Goal: Information Seeking & Learning: Learn about a topic

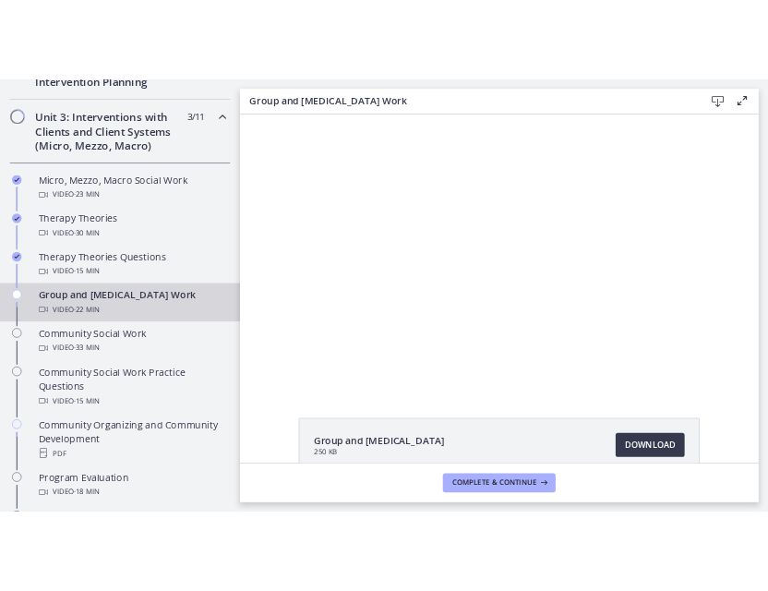
scroll to position [590, 0]
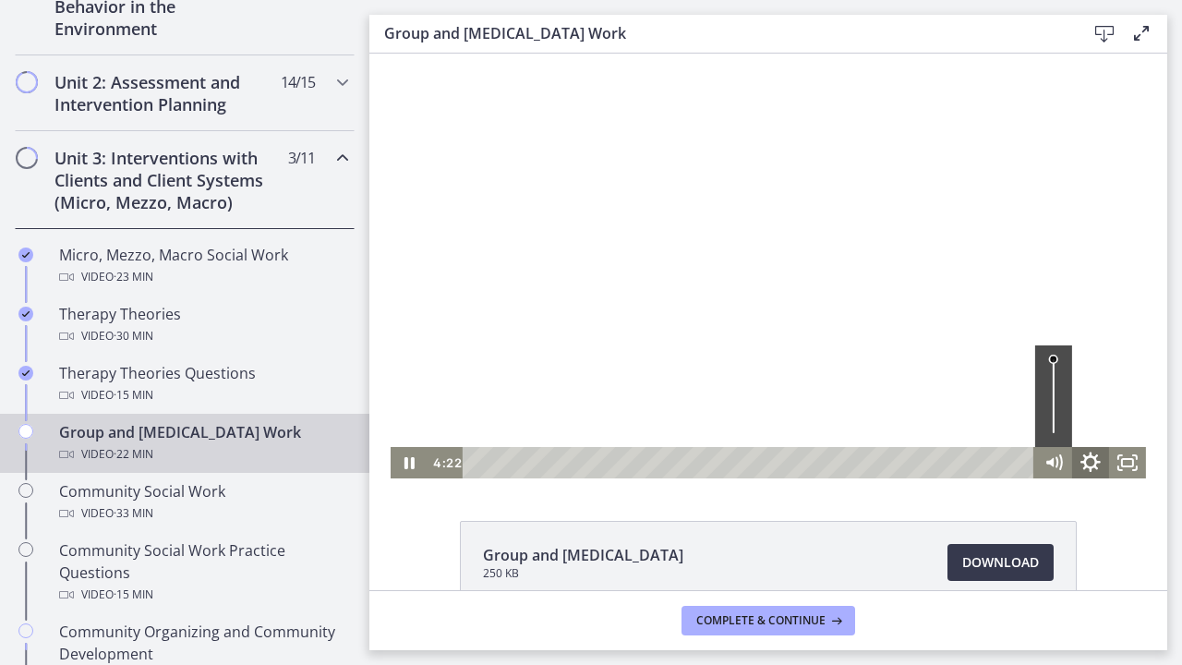
click at [1078, 474] on icon "Show settings menu" at bounding box center [1090, 463] width 44 height 38
click at [1095, 407] on span "1.75x" at bounding box center [1113, 399] width 46 height 31
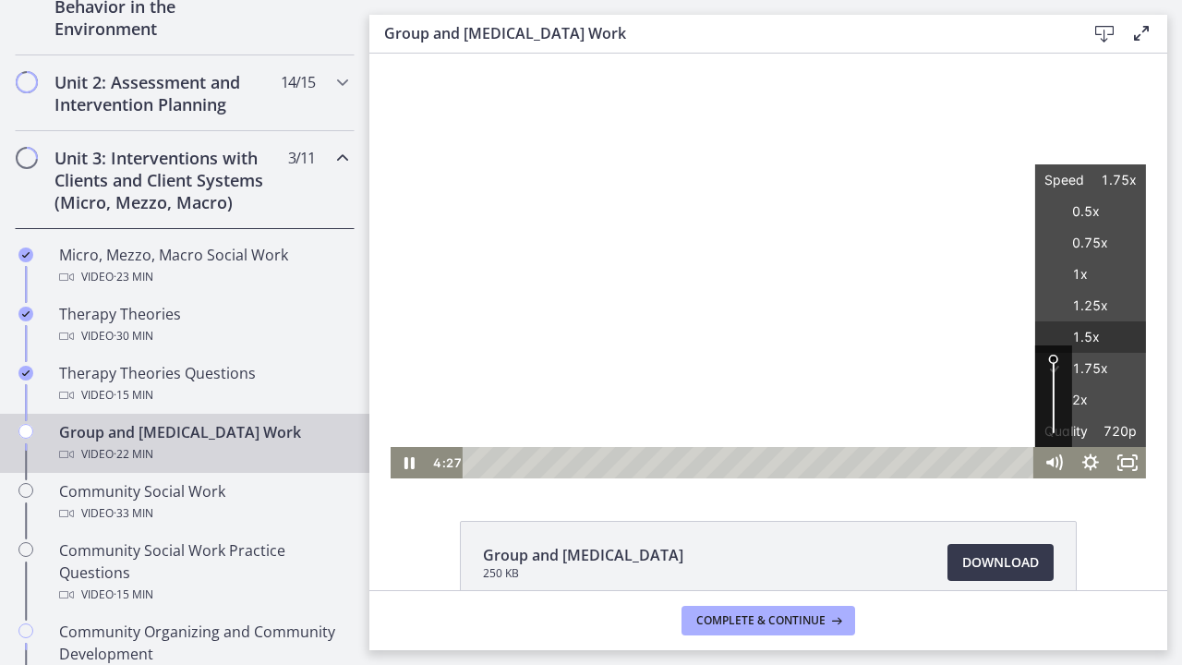
click at [1102, 341] on label "1.5x" at bounding box center [1090, 337] width 111 height 32
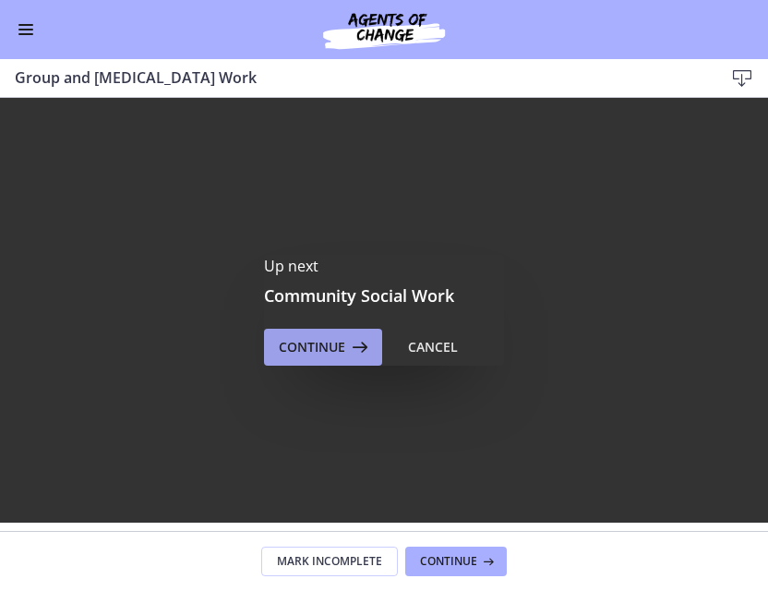
scroll to position [0, 0]
click at [319, 349] on span "Continue" at bounding box center [312, 347] width 66 height 22
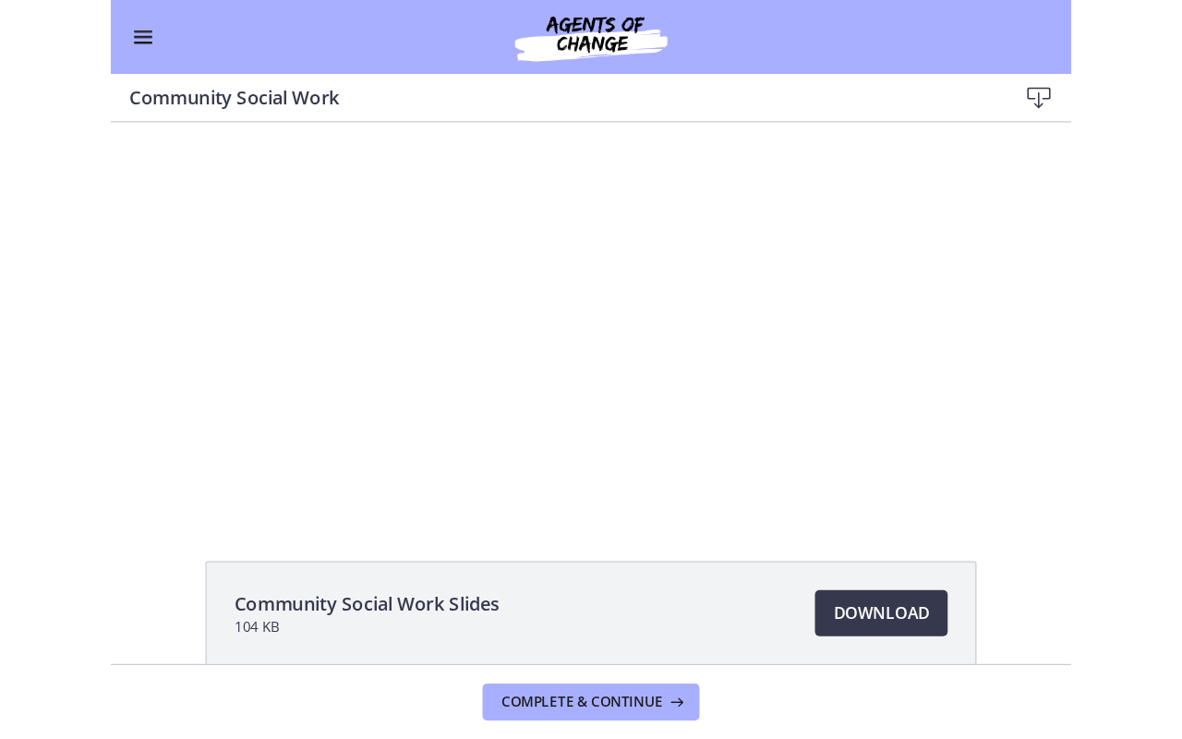
scroll to position [36, 0]
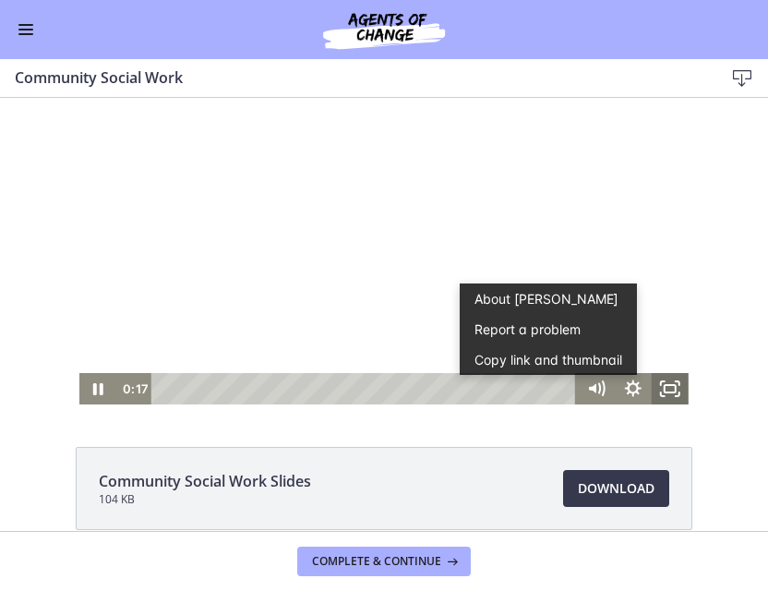
click at [666, 389] on icon "Fullscreen" at bounding box center [670, 388] width 37 height 31
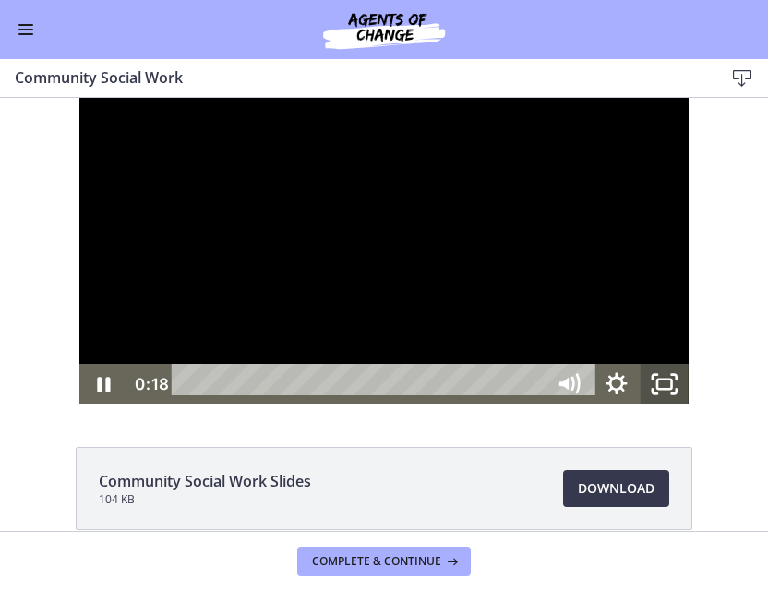
scroll to position [0, 0]
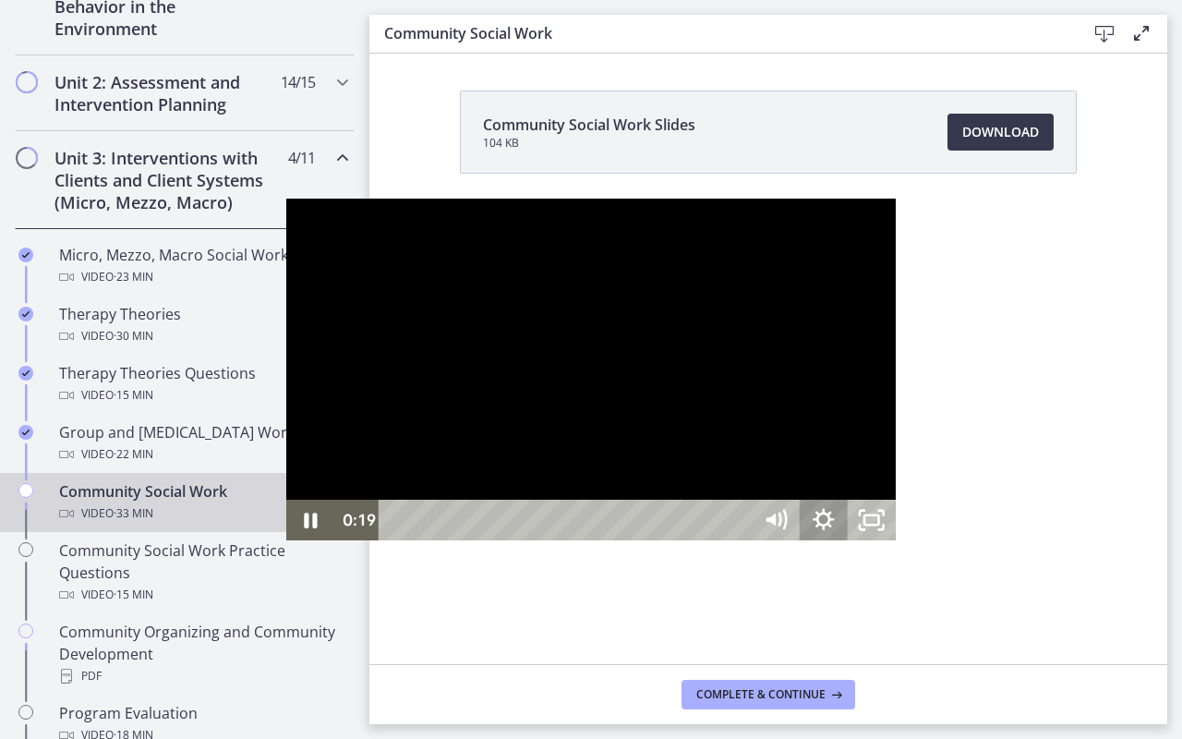
click at [847, 540] on icon "Show settings menu" at bounding box center [823, 519] width 48 height 41
click at [895, 541] on div at bounding box center [590, 369] width 609 height 342
click at [895, 540] on icon "Unfullscreen" at bounding box center [871, 519] width 48 height 41
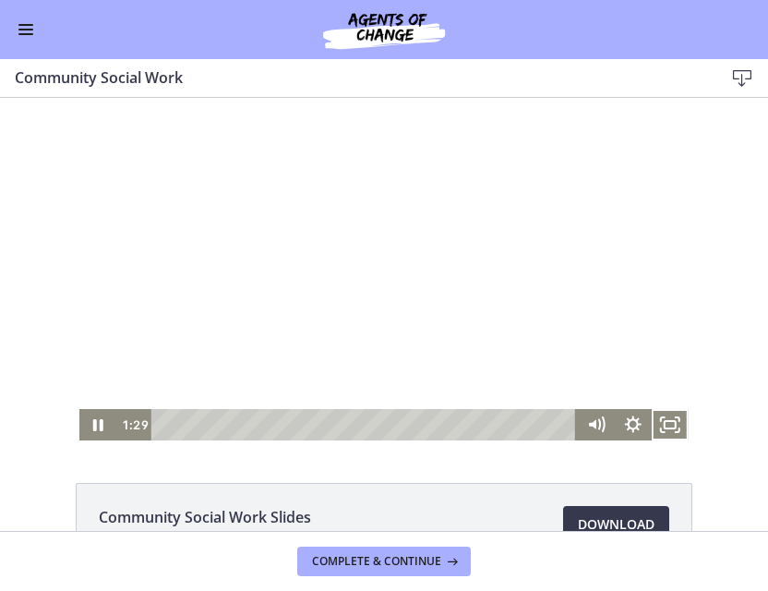
click at [363, 318] on div at bounding box center [383, 269] width 609 height 342
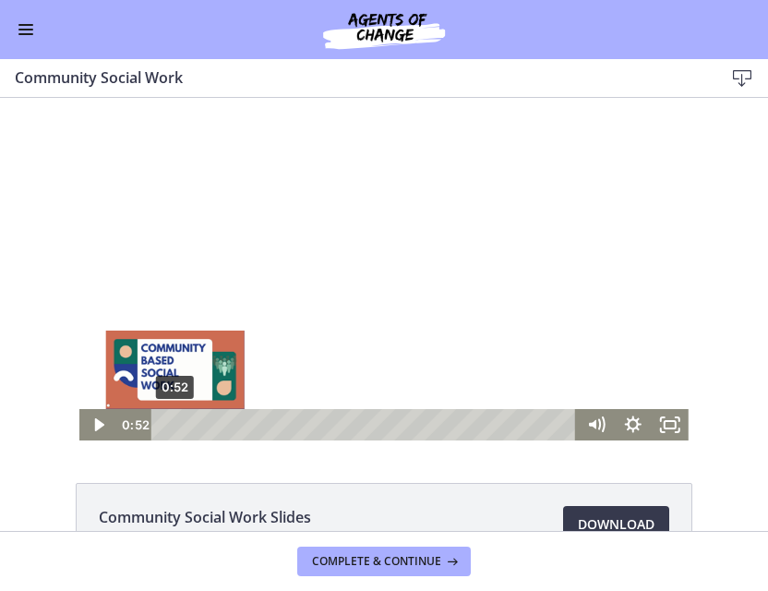
click at [175, 425] on div "0:52" at bounding box center [366, 424] width 403 height 31
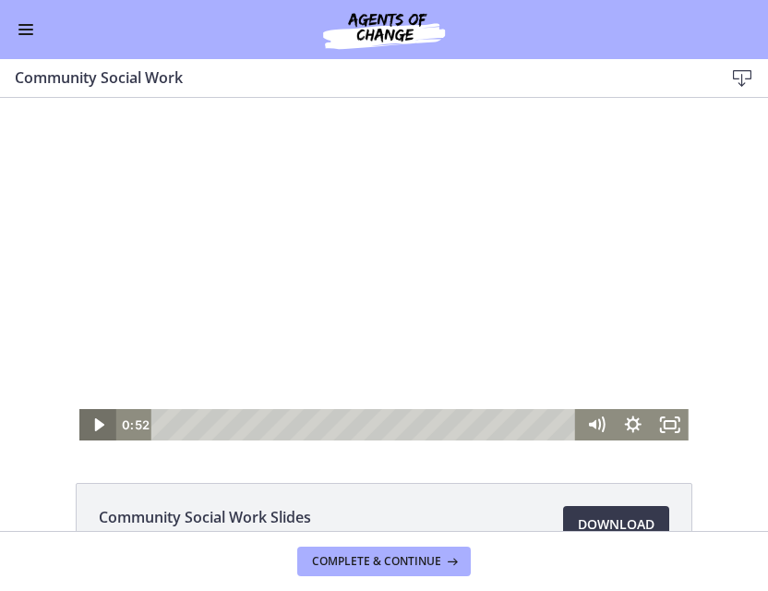
click at [114, 416] on icon "Play Video" at bounding box center [99, 424] width 37 height 31
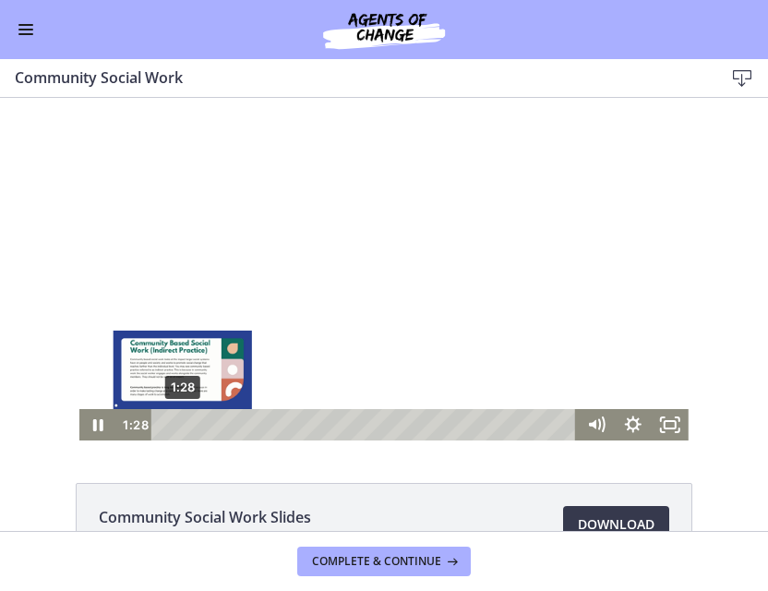
click at [183, 422] on div "1:28" at bounding box center [366, 424] width 403 height 31
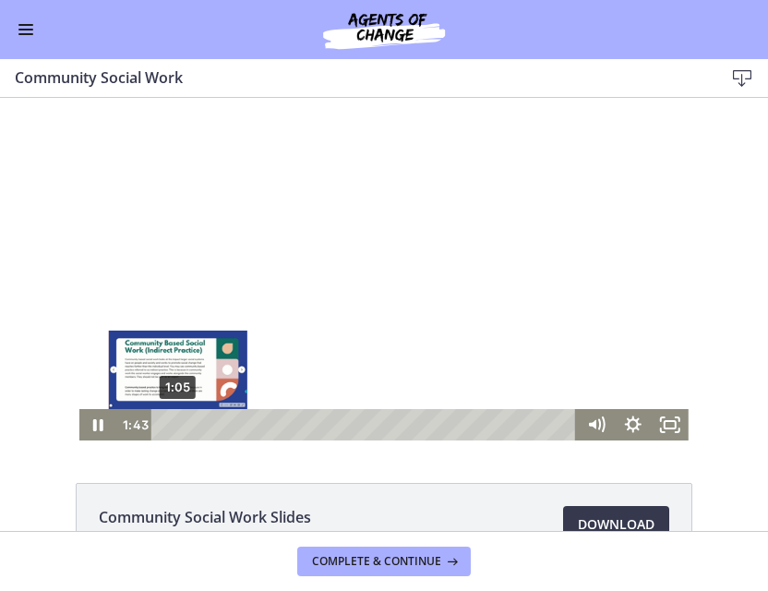
click at [178, 426] on div "1:05" at bounding box center [366, 424] width 403 height 31
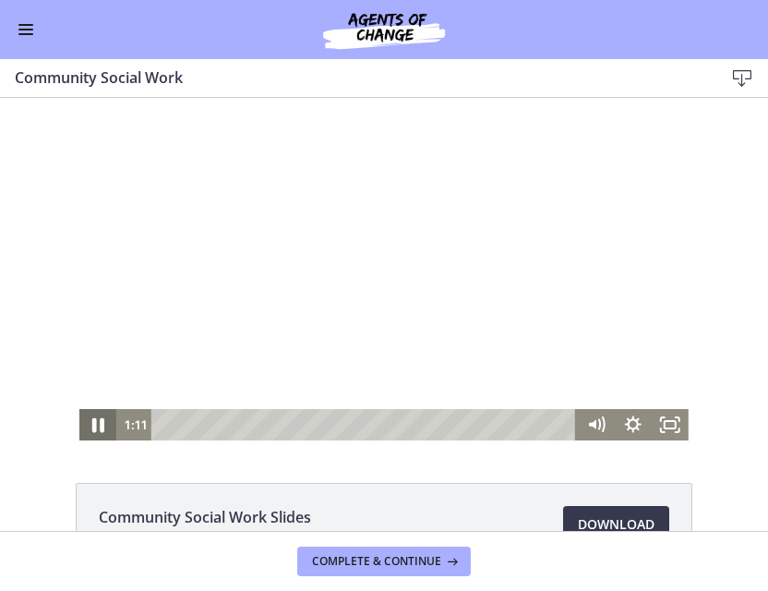
click at [104, 425] on icon "Pause" at bounding box center [98, 425] width 44 height 38
click at [104, 425] on icon "Play Video" at bounding box center [99, 424] width 9 height 13
click at [104, 425] on icon "Pause" at bounding box center [97, 424] width 37 height 31
click at [104, 425] on icon "Play Video" at bounding box center [99, 424] width 9 height 13
click at [104, 425] on icon "Pause" at bounding box center [98, 425] width 44 height 38
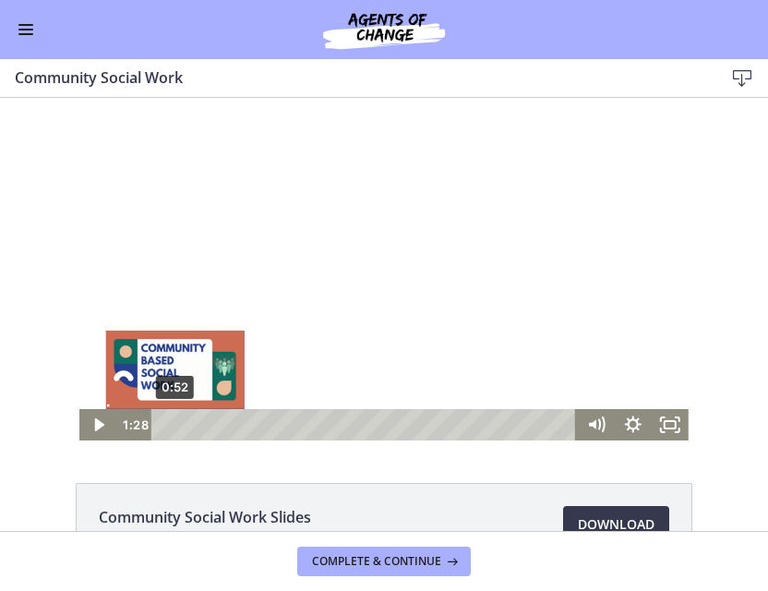
click at [175, 425] on div "0:52" at bounding box center [366, 424] width 403 height 31
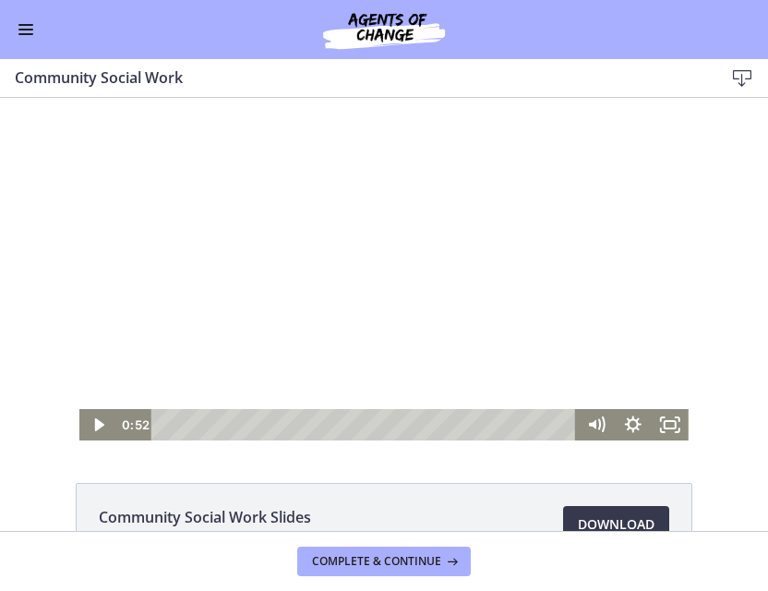
click at [96, 406] on div at bounding box center [383, 269] width 609 height 342
click at [391, 311] on div at bounding box center [383, 269] width 609 height 342
click at [321, 270] on div at bounding box center [383, 269] width 609 height 342
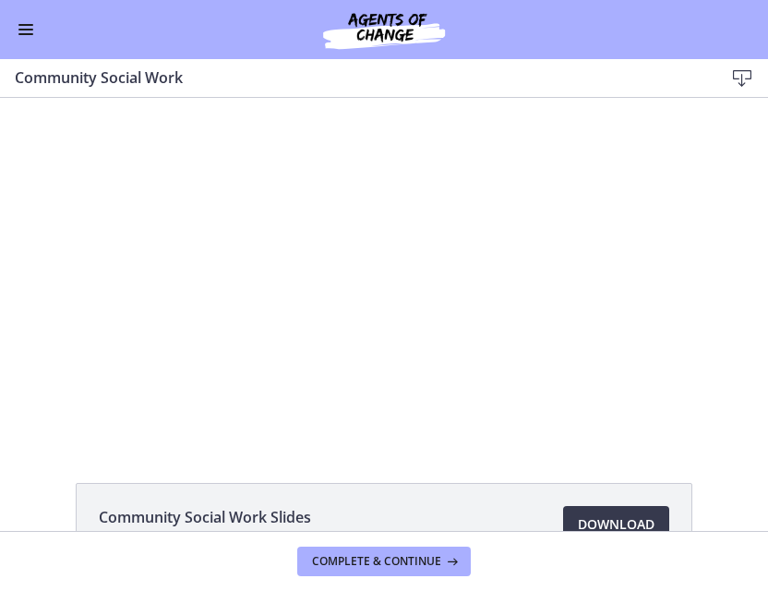
click at [321, 270] on div at bounding box center [383, 269] width 609 height 342
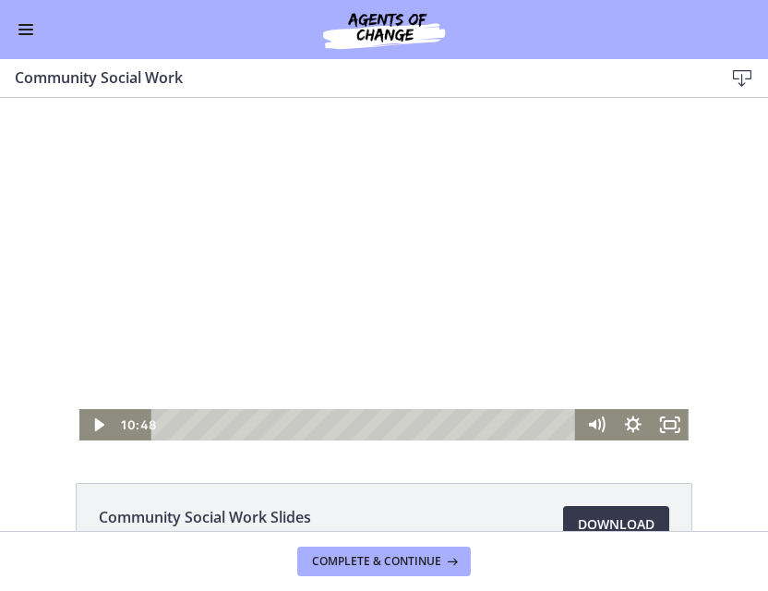
click at [79, 98] on button "Play Video: cbe5qimtov91j64ic0dg.mp4" at bounding box center [79, 98] width 1 height 1
click at [417, 310] on div at bounding box center [383, 269] width 609 height 342
click at [93, 428] on icon "Play Video" at bounding box center [100, 425] width 44 height 38
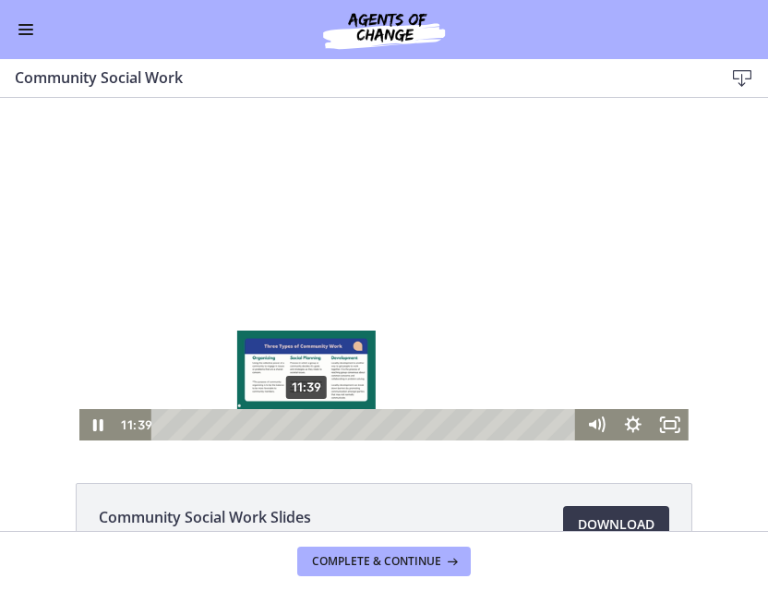
click at [307, 426] on div "11:39" at bounding box center [366, 424] width 403 height 31
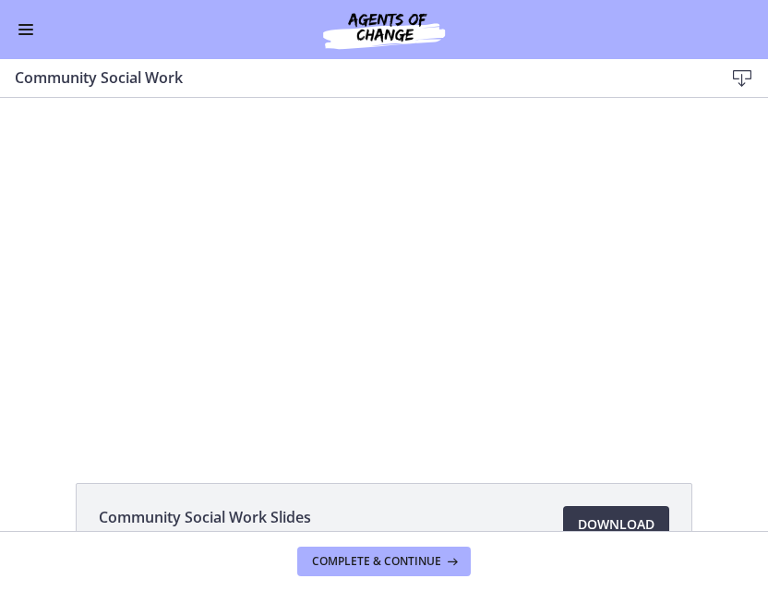
click at [504, 321] on div at bounding box center [383, 269] width 609 height 342
click at [507, 306] on div at bounding box center [383, 269] width 609 height 342
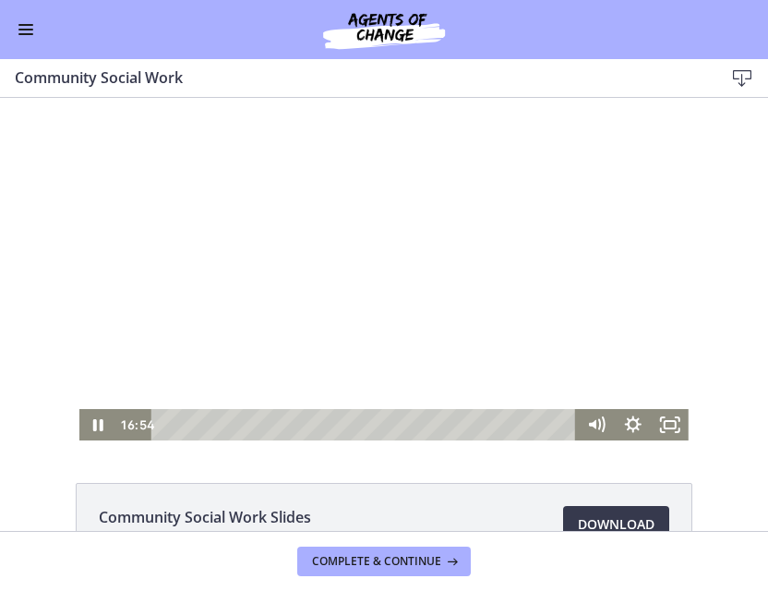
click at [507, 306] on div at bounding box center [383, 269] width 609 height 342
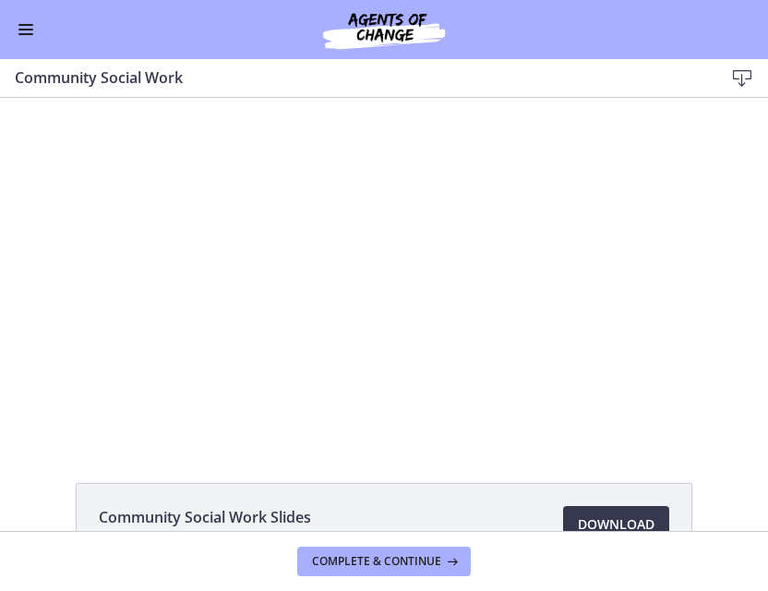
click at [507, 306] on div at bounding box center [383, 269] width 609 height 342
click at [455, 302] on div at bounding box center [383, 269] width 609 height 342
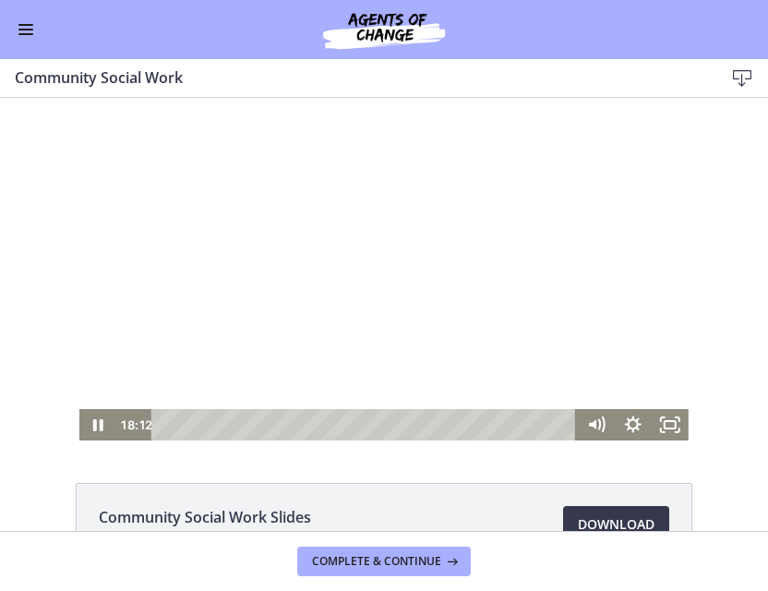
click at [455, 302] on div at bounding box center [383, 269] width 609 height 342
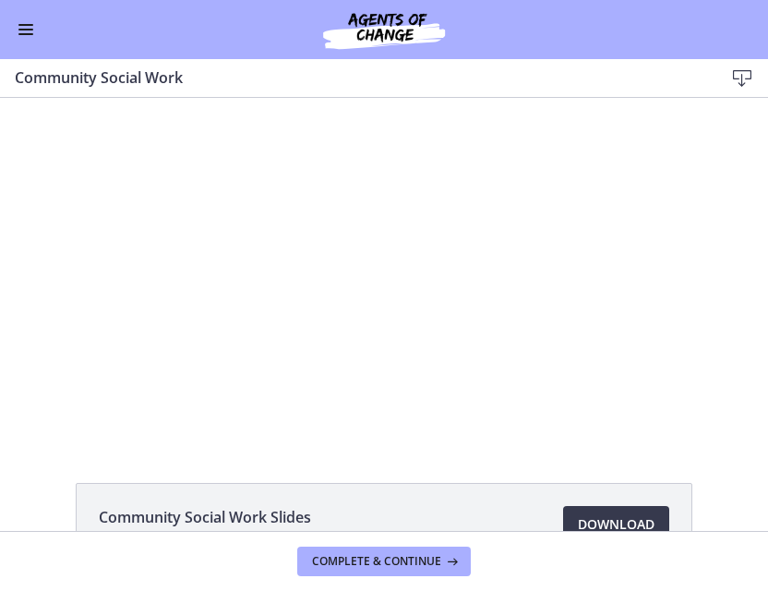
click at [395, 254] on div at bounding box center [383, 269] width 609 height 342
click at [571, 307] on div at bounding box center [383, 269] width 609 height 342
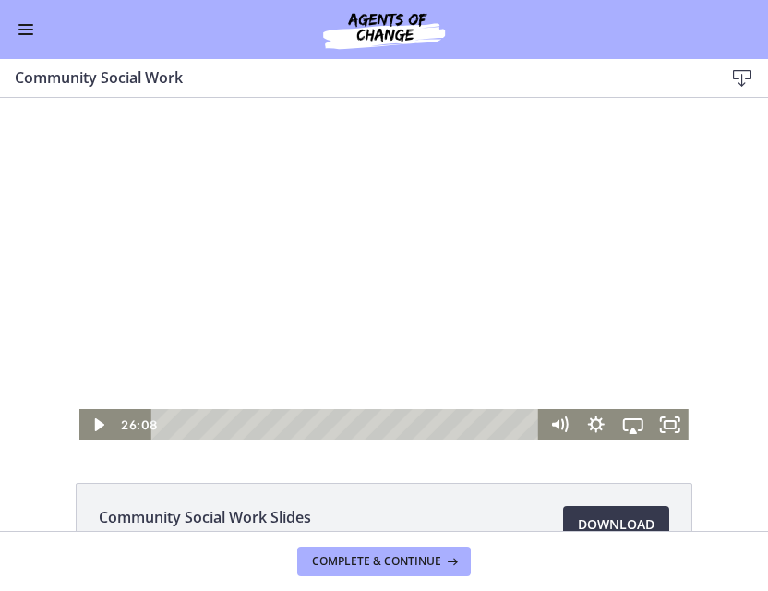
click at [463, 330] on div at bounding box center [383, 269] width 609 height 342
click at [465, 283] on div at bounding box center [383, 269] width 609 height 342
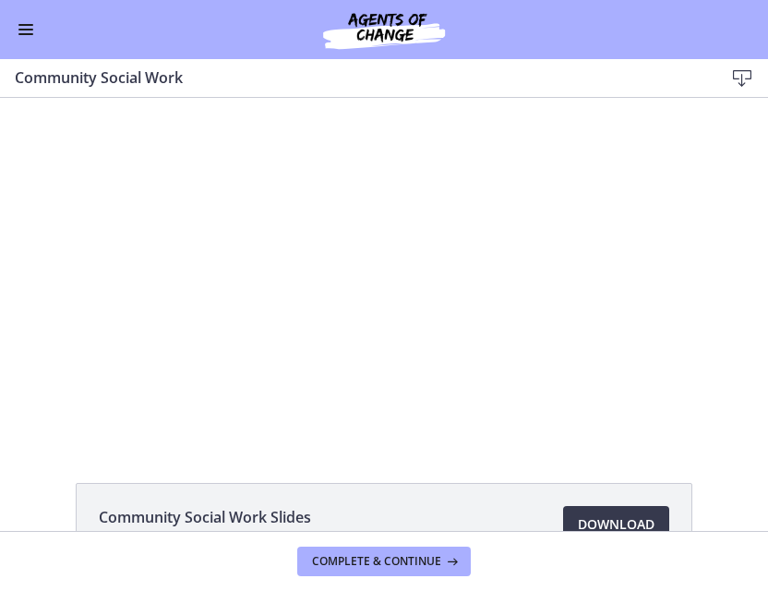
click at [465, 283] on div at bounding box center [383, 269] width 609 height 342
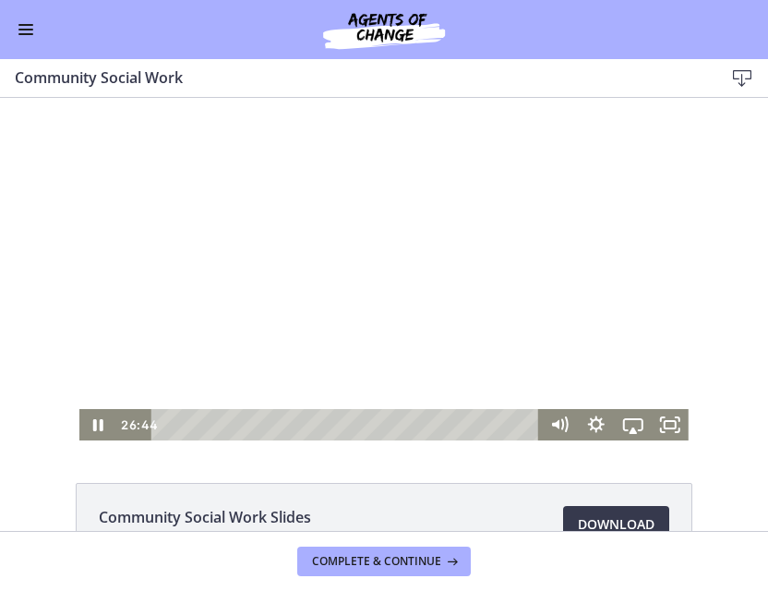
click at [465, 283] on div at bounding box center [383, 269] width 609 height 342
click at [379, 285] on div at bounding box center [383, 269] width 609 height 342
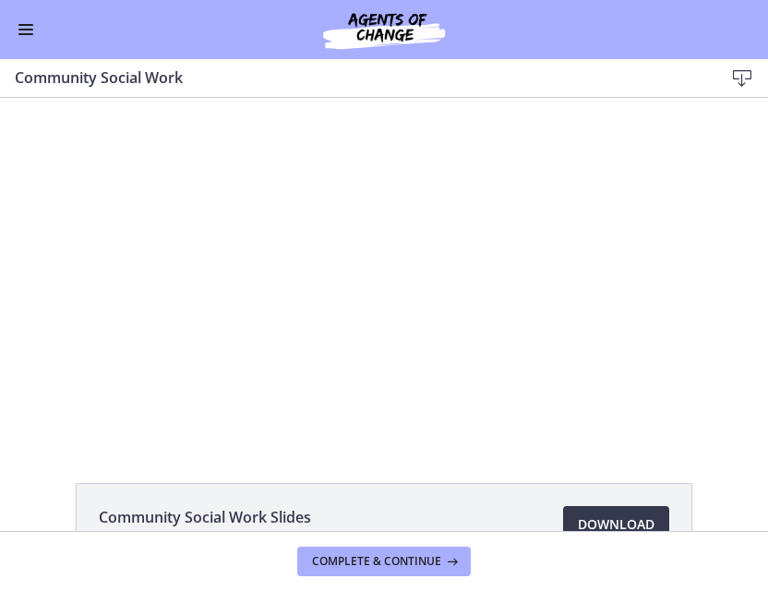
click at [379, 285] on div at bounding box center [383, 269] width 609 height 342
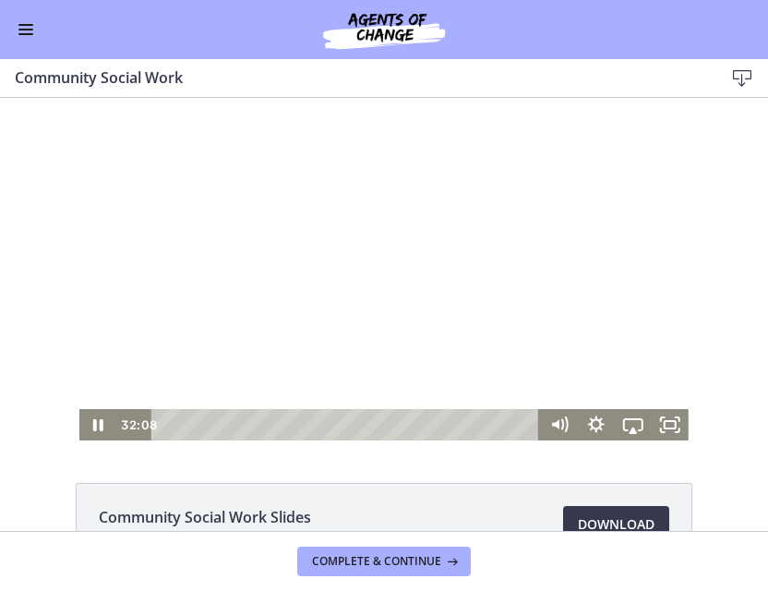
click at [380, 293] on div at bounding box center [383, 269] width 609 height 342
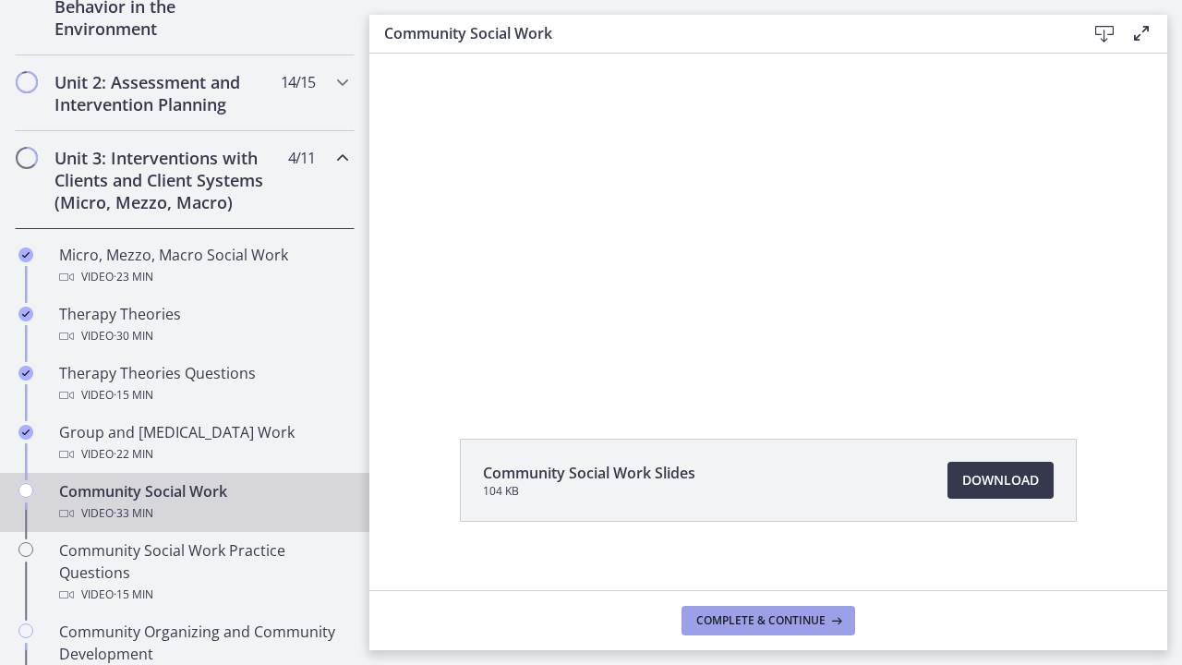
click at [763, 617] on span "Complete & continue" at bounding box center [760, 620] width 129 height 15
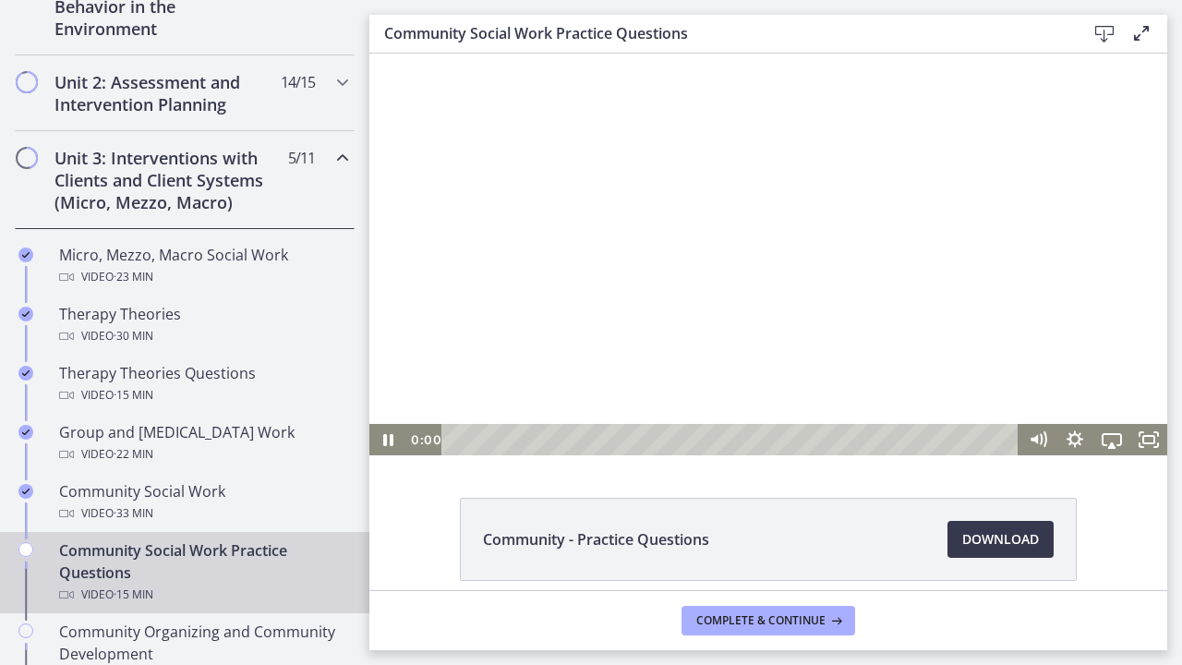
click at [634, 357] on div at bounding box center [768, 255] width 798 height 402
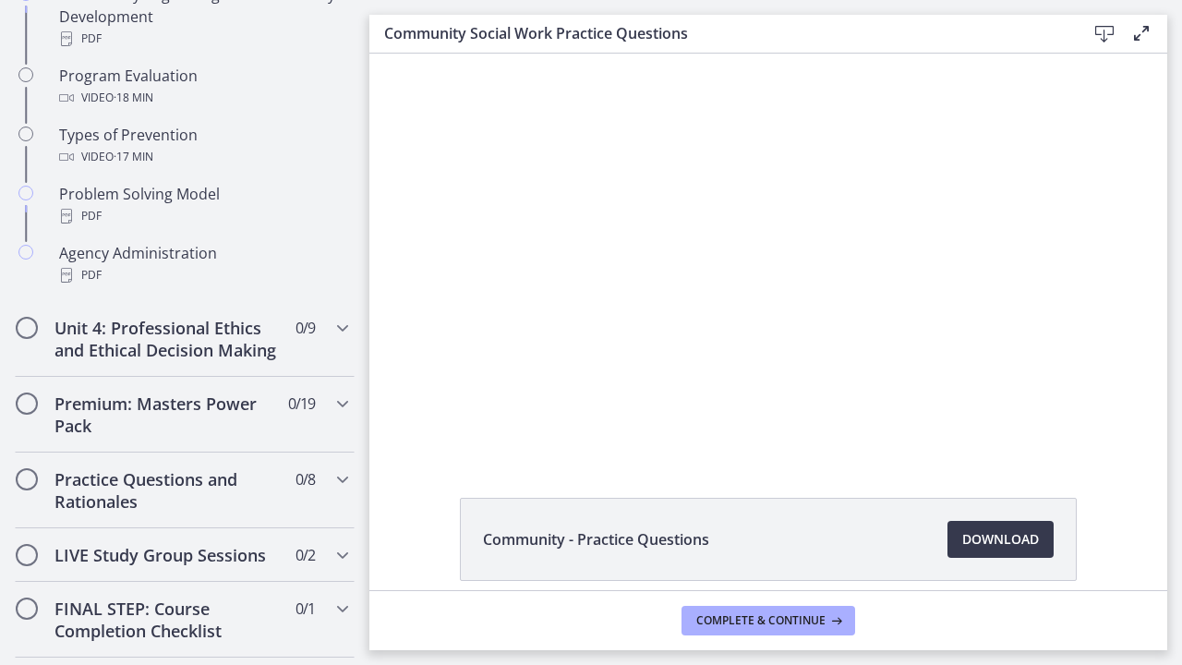
scroll to position [1233, 0]
